Goal: Task Accomplishment & Management: Manage account settings

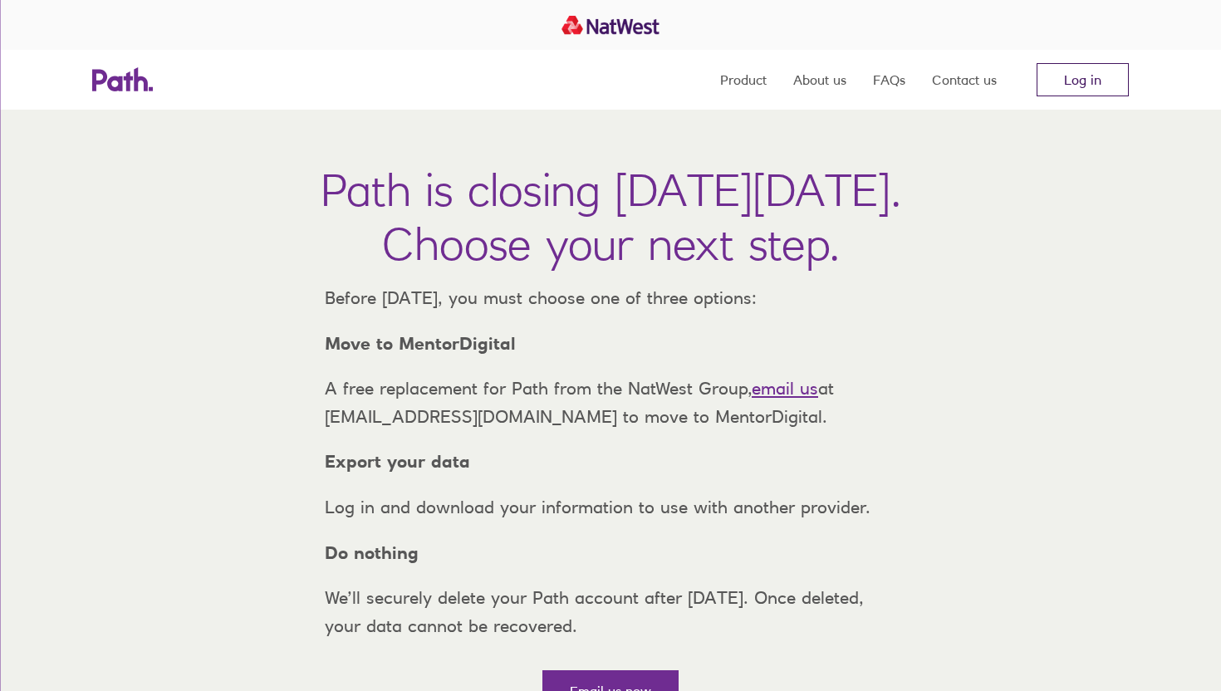
click at [1106, 88] on link "Log in" at bounding box center [1082, 79] width 92 height 33
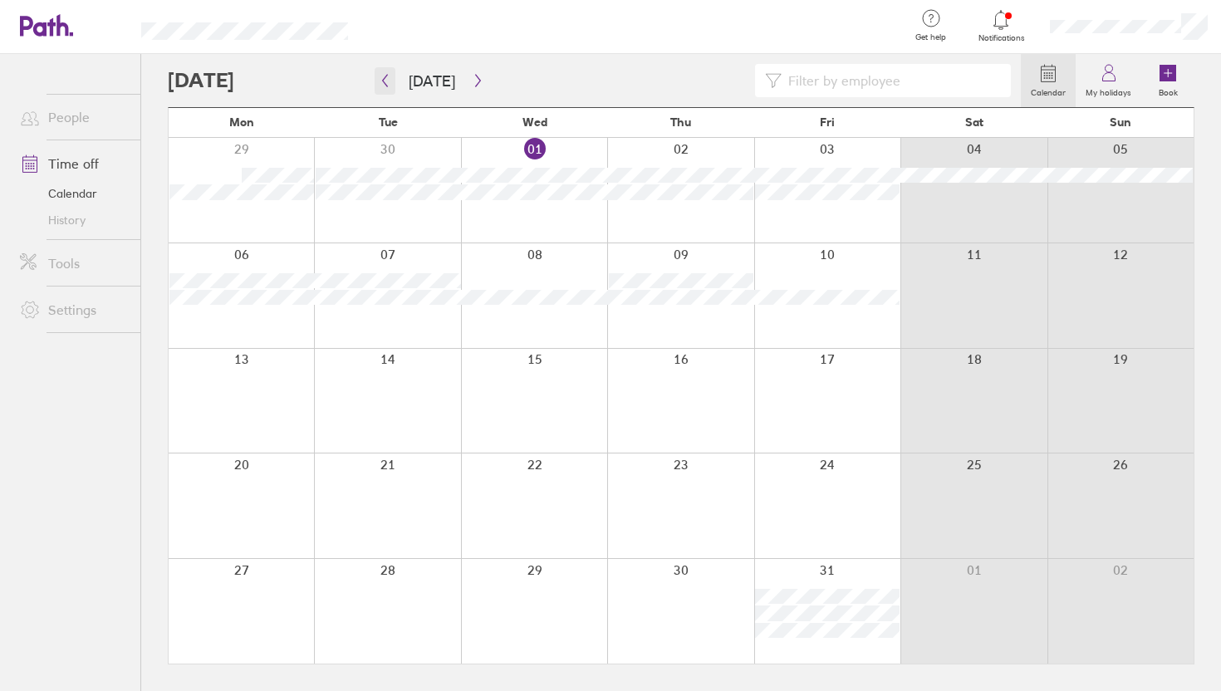
click at [384, 84] on icon "button" at bounding box center [385, 81] width 5 height 12
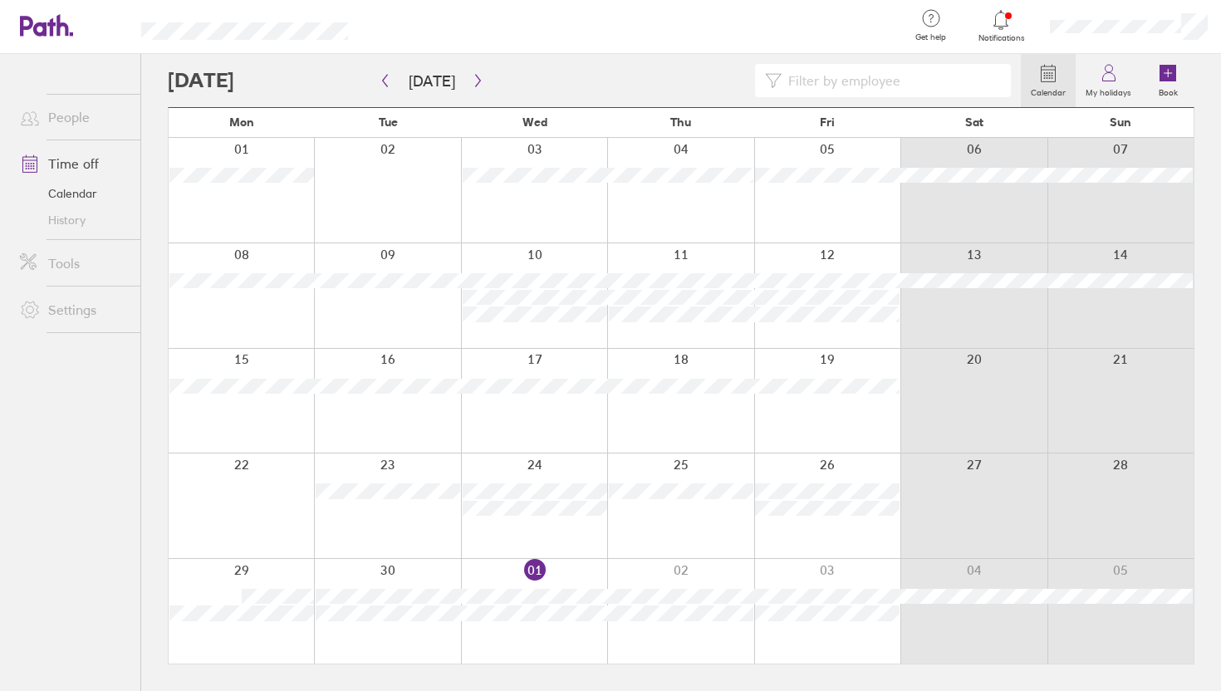
click at [1011, 17] on div at bounding box center [1001, 19] width 54 height 23
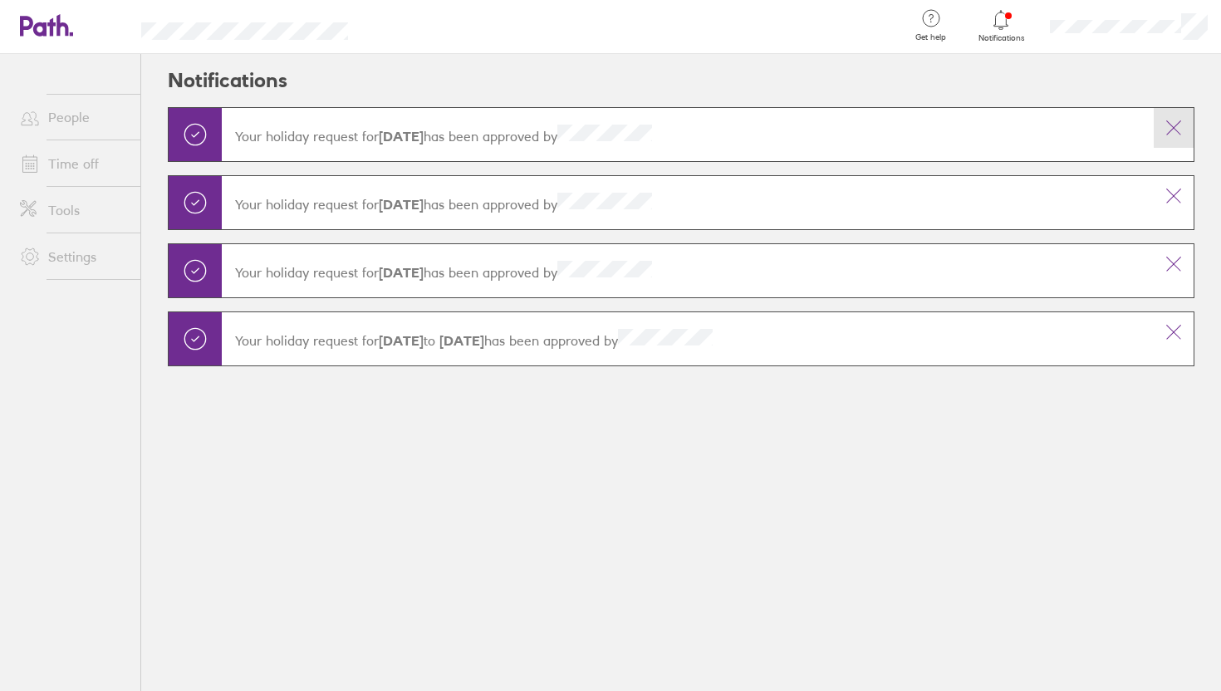
click at [1186, 127] on button at bounding box center [1173, 128] width 40 height 40
click at [1171, 135] on icon at bounding box center [1173, 128] width 20 height 20
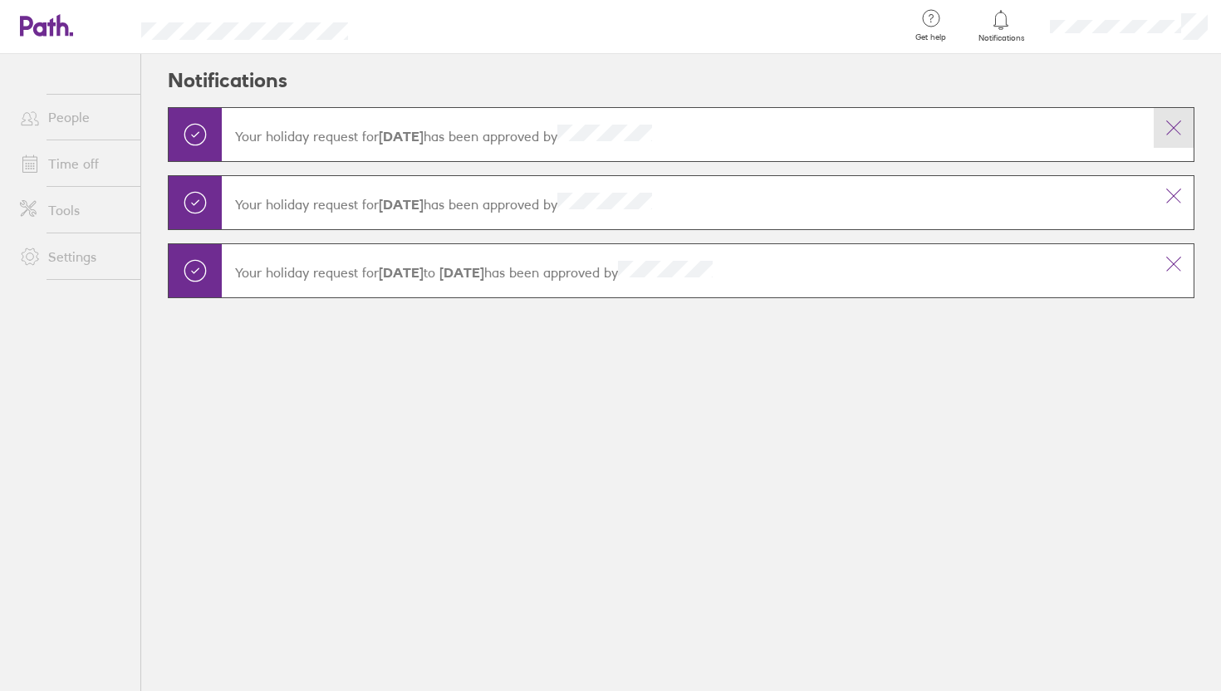
click at [1167, 119] on icon at bounding box center [1173, 128] width 20 height 20
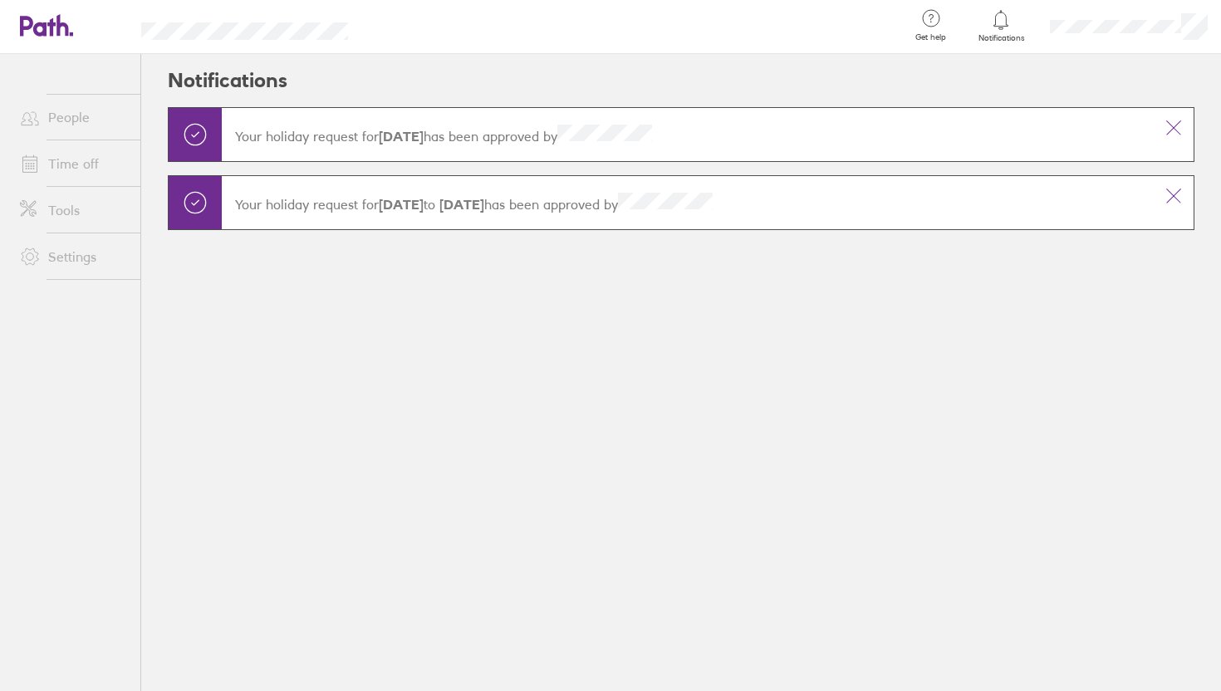
click at [1167, 119] on icon at bounding box center [1173, 128] width 20 height 20
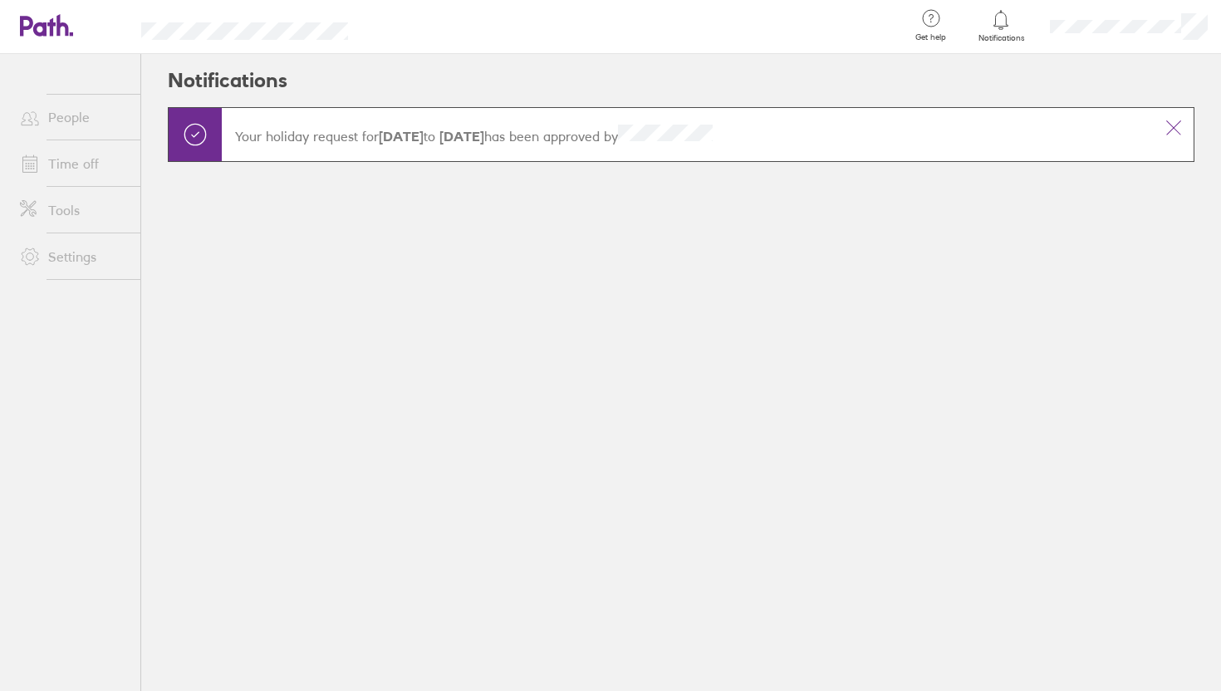
click at [1167, 119] on icon at bounding box center [1173, 128] width 20 height 20
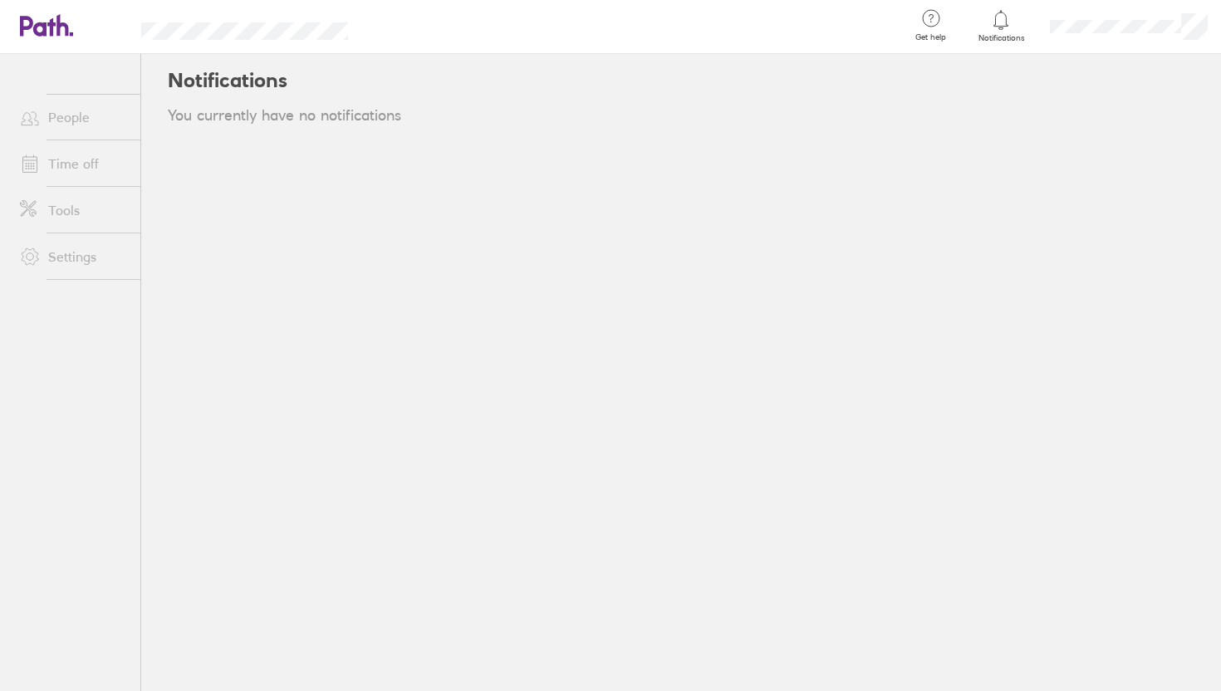
click at [66, 121] on link "People" at bounding box center [74, 116] width 134 height 33
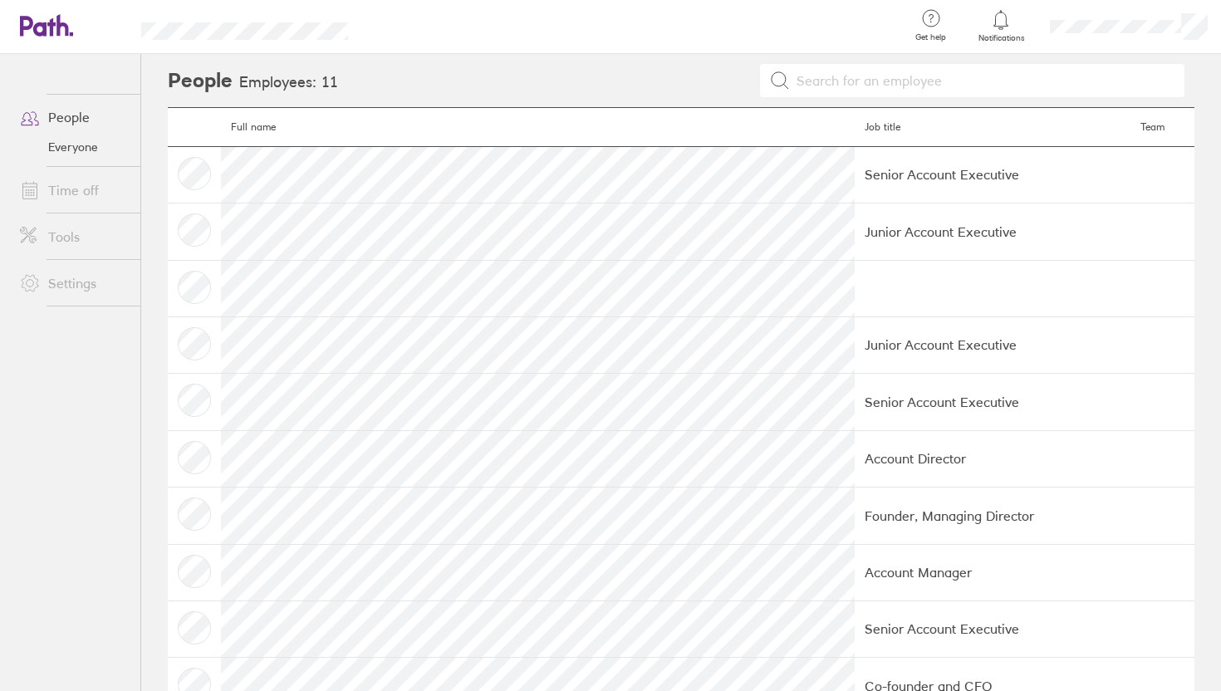
scroll to position [111, 0]
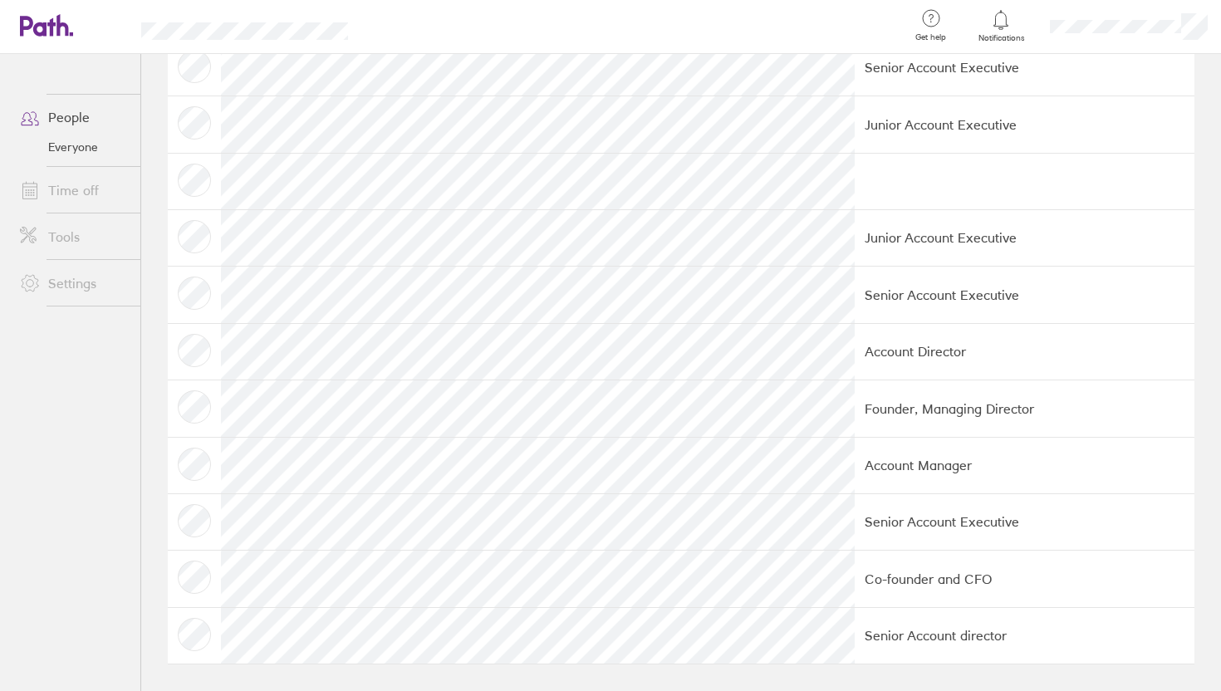
click at [199, 397] on td at bounding box center [194, 408] width 53 height 56
